Goal: Information Seeking & Learning: Check status

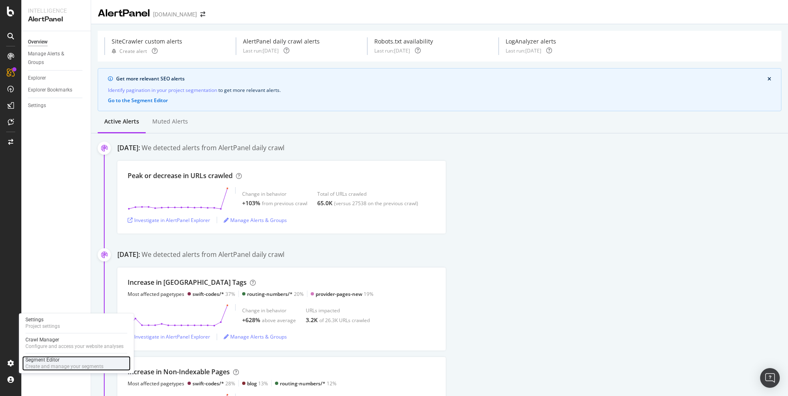
click at [32, 362] on div "Segment Editor" at bounding box center [64, 360] width 78 height 7
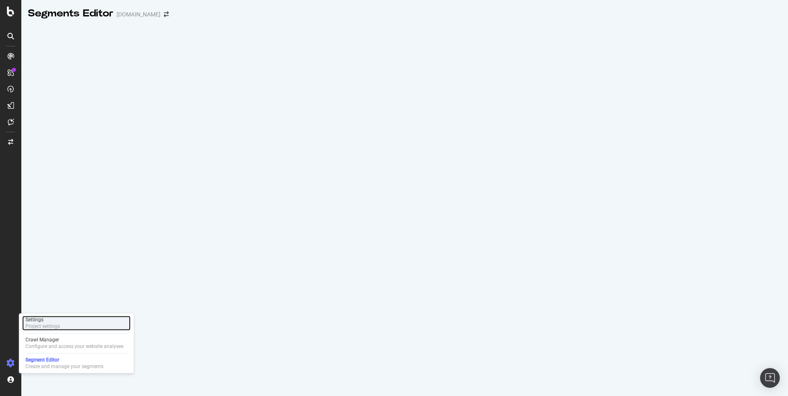
click at [44, 324] on div "Project settings" at bounding box center [42, 326] width 34 height 7
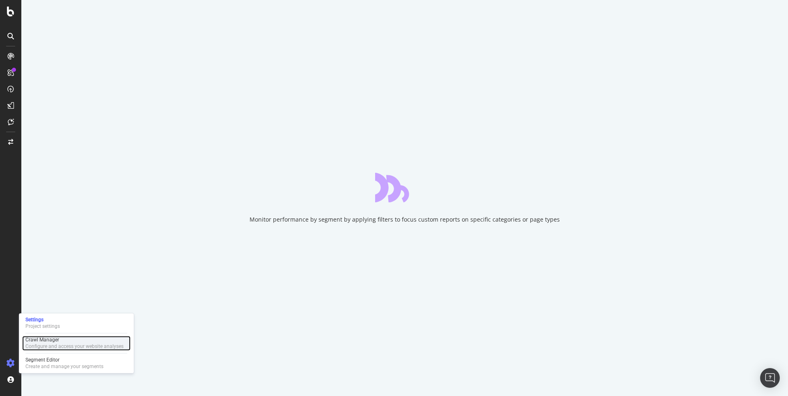
click at [42, 339] on div "Crawl Manager" at bounding box center [74, 340] width 98 height 7
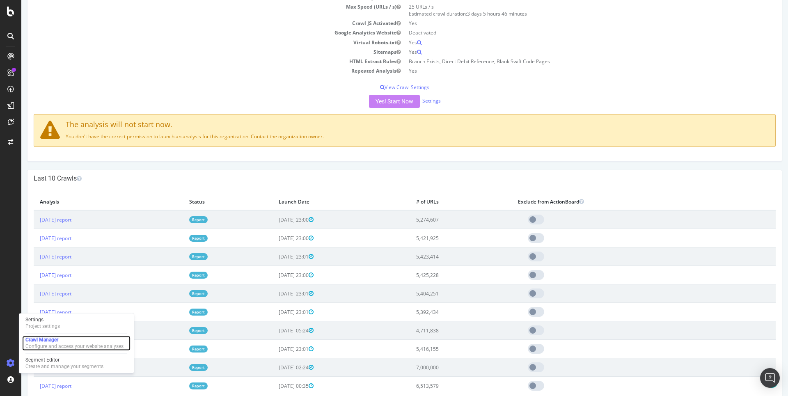
scroll to position [130, 0]
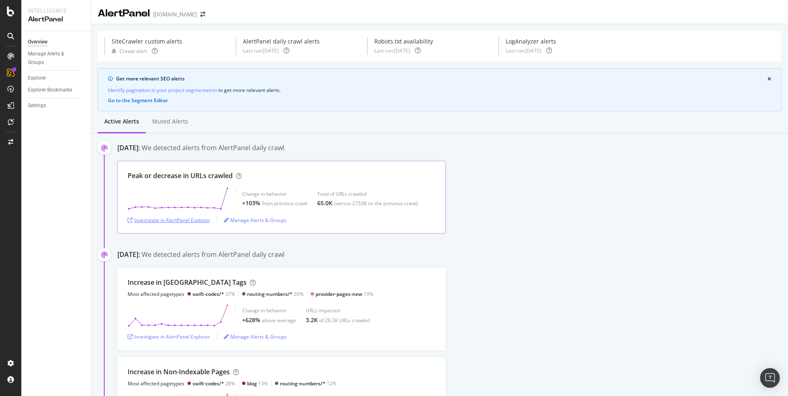
click at [201, 217] on div "Investigate in AlertPanel Explorer" at bounding box center [169, 220] width 83 height 7
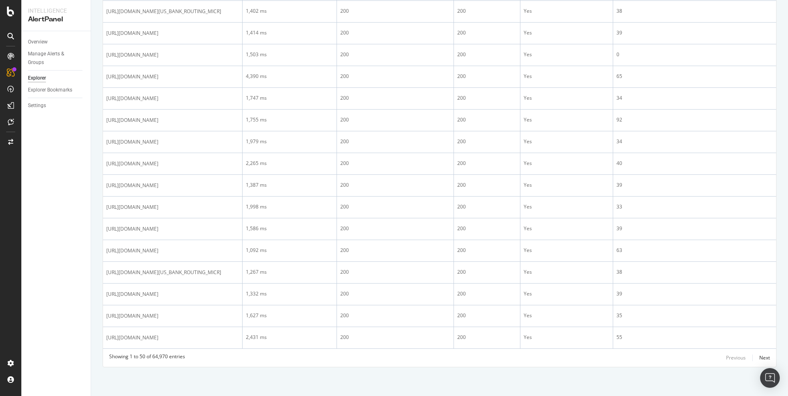
scroll to position [1062, 0]
click at [41, 107] on div "LogAnalyzer" at bounding box center [46, 107] width 32 height 8
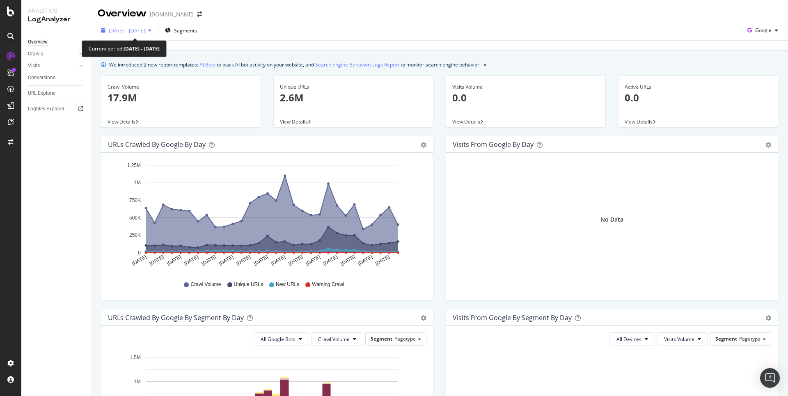
click at [145, 31] on span "2025 Aug. 8th - Sep. 6th" at bounding box center [127, 30] width 36 height 7
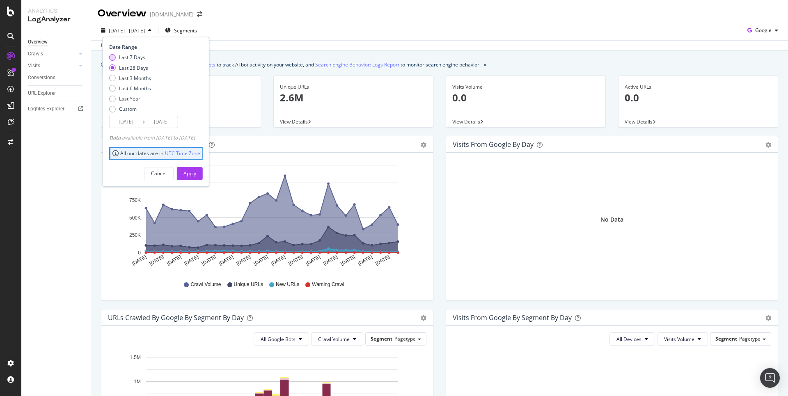
click at [137, 55] on div "Last 7 Days" at bounding box center [132, 57] width 26 height 7
type input "2025/08/31"
click at [196, 170] on div "Apply" at bounding box center [189, 173] width 13 height 7
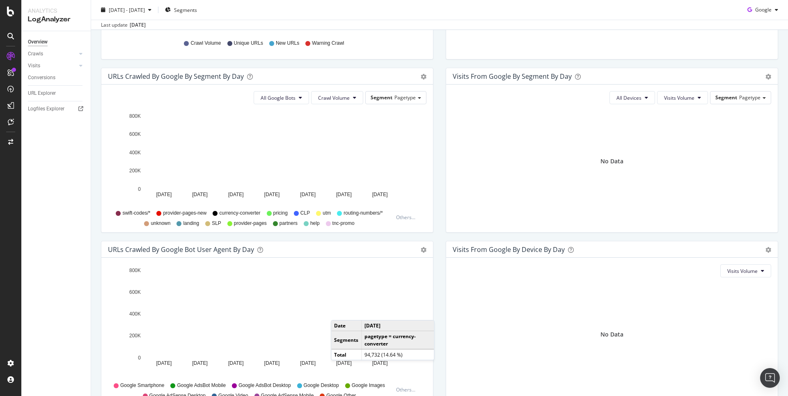
scroll to position [286, 0]
